Goal: Information Seeking & Learning: Learn about a topic

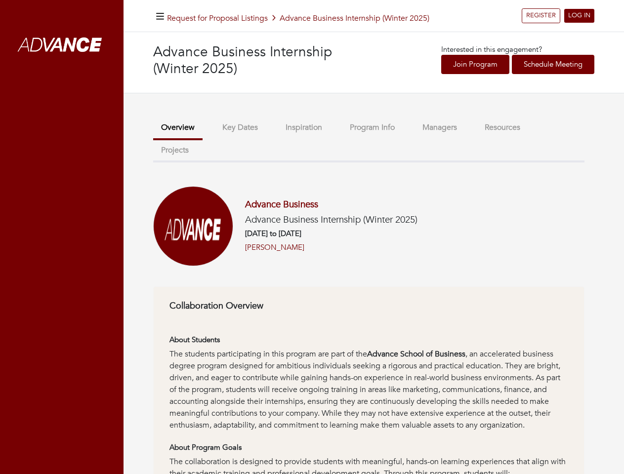
click at [312, 237] on h6 "[DATE] to [DATE]" at bounding box center [331, 233] width 172 height 9
click at [160, 16] on icon "button" at bounding box center [160, 16] width 8 height 9
